Goal: Contribute content

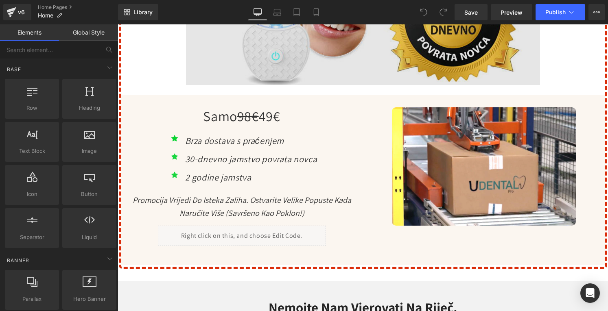
scroll to position [3053, 0]
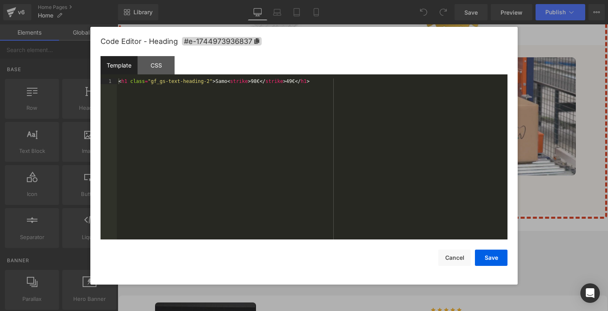
click at [231, 0] on div "You are previewing how the will restyle your page. You can not edit Elements in…" at bounding box center [304, 0] width 608 height 0
click at [250, 83] on div "< h1 class = "gf_gs-text-heading-2" > Samo < strike > 98€ </ strike > 49€ </ h1…" at bounding box center [312, 165] width 391 height 173
drag, startPoint x: 292, startPoint y: 80, endPoint x: 288, endPoint y: 79, distance: 4.2
click at [288, 79] on div "< h1 class = "gf_gs-text-heading-2" > Samo < strike > 79,90€ </ strike > 49€ </…" at bounding box center [312, 165] width 391 height 173
click at [405, 121] on div "< h1 class = "gf_gs-text-heading-2" > Samo < strike > 79,90€ </ strike > 39,90€…" at bounding box center [312, 165] width 391 height 173
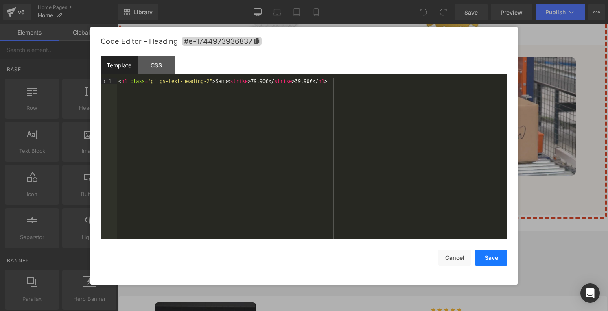
click at [491, 256] on button "Save" at bounding box center [491, 258] width 33 height 16
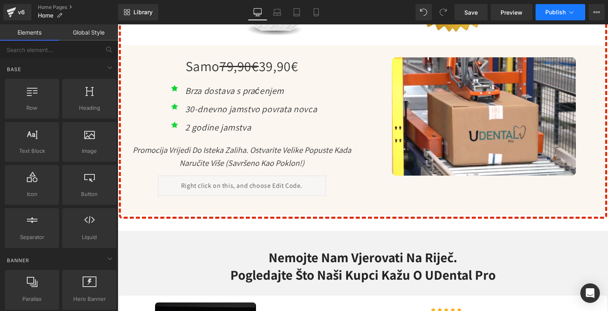
click at [558, 10] on span "Publish" at bounding box center [556, 12] width 20 height 7
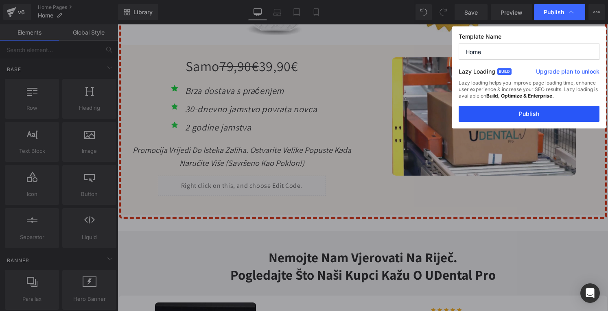
click at [543, 112] on button "Publish" at bounding box center [529, 114] width 141 height 16
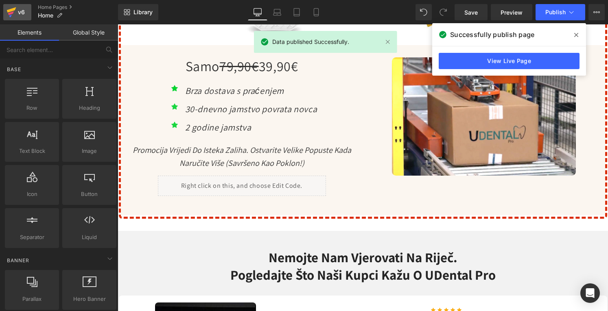
click at [16, 15] on div "v6" at bounding box center [21, 12] width 10 height 11
